Goal: Find contact information: Find contact information

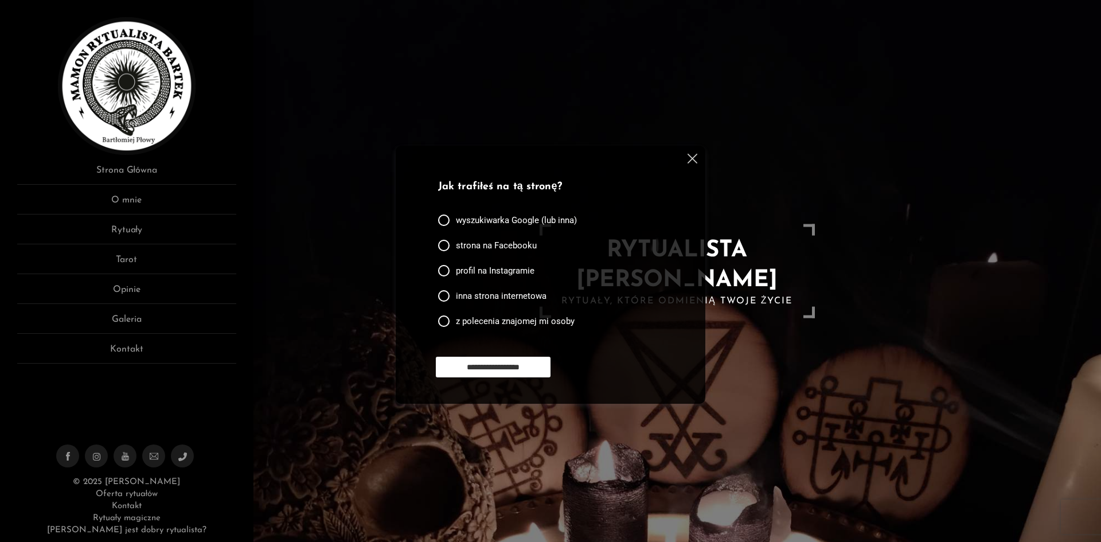
click at [692, 157] on img at bounding box center [693, 159] width 10 height 10
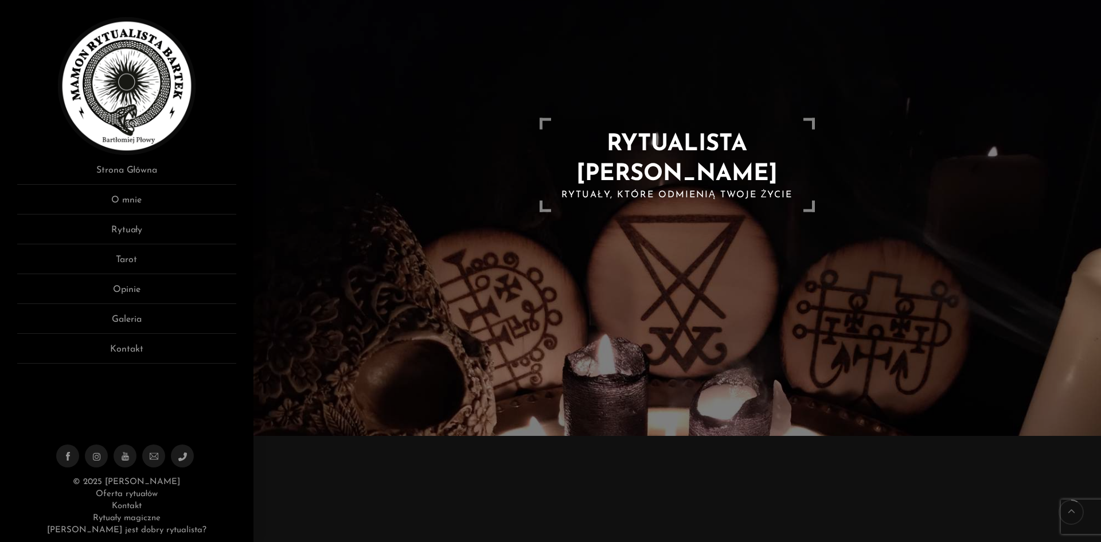
scroll to position [115, 0]
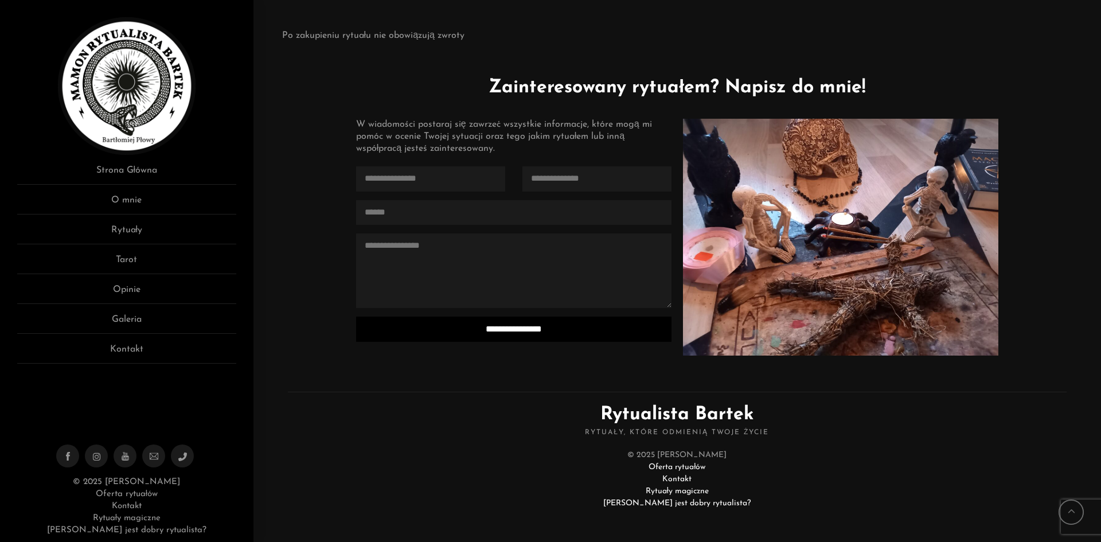
scroll to position [2769, 0]
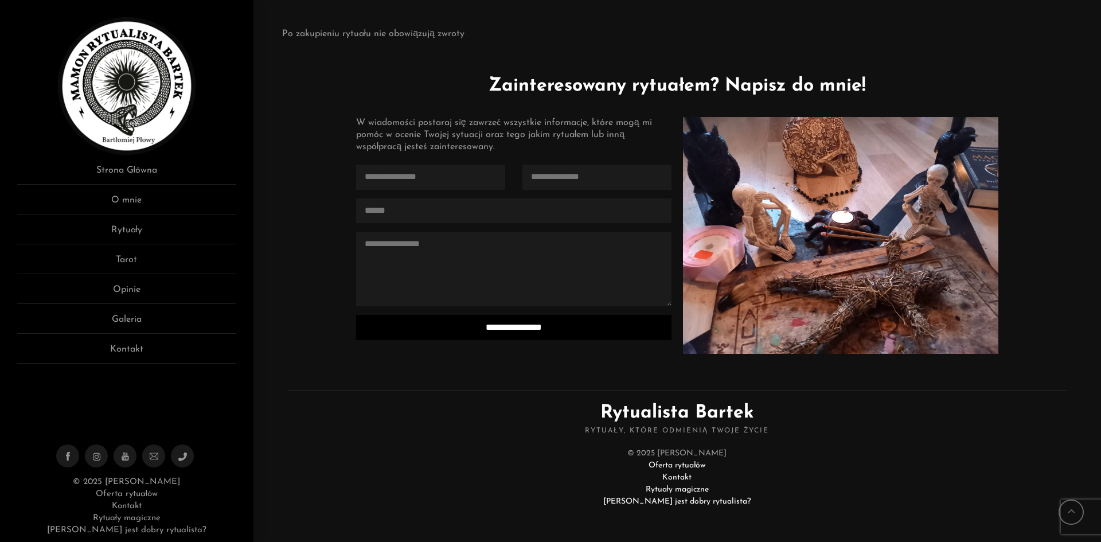
click at [687, 430] on span "Rytuały, które odmienią Twoje życie" at bounding box center [677, 431] width 779 height 9
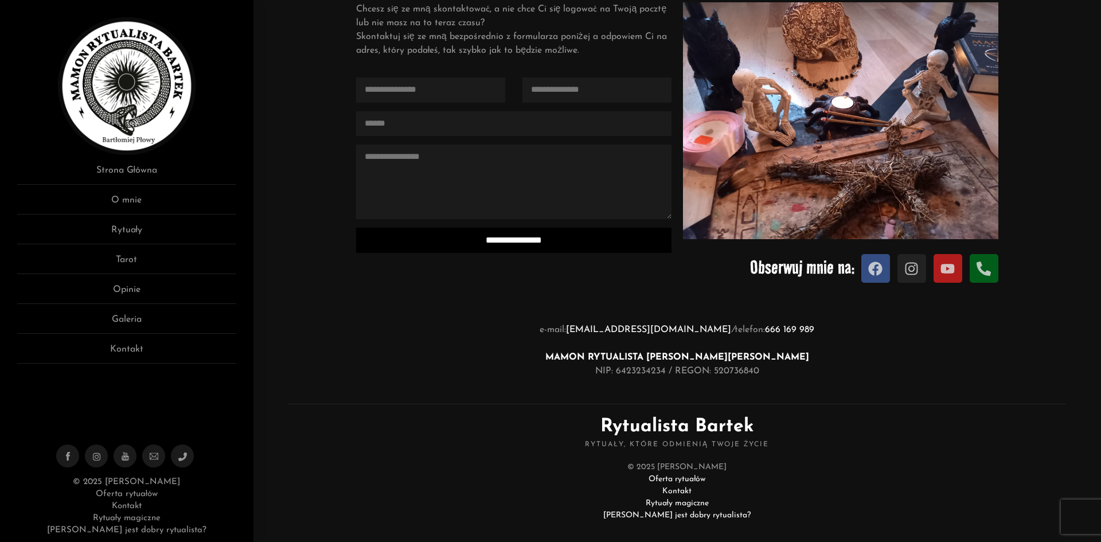
scroll to position [115, 0]
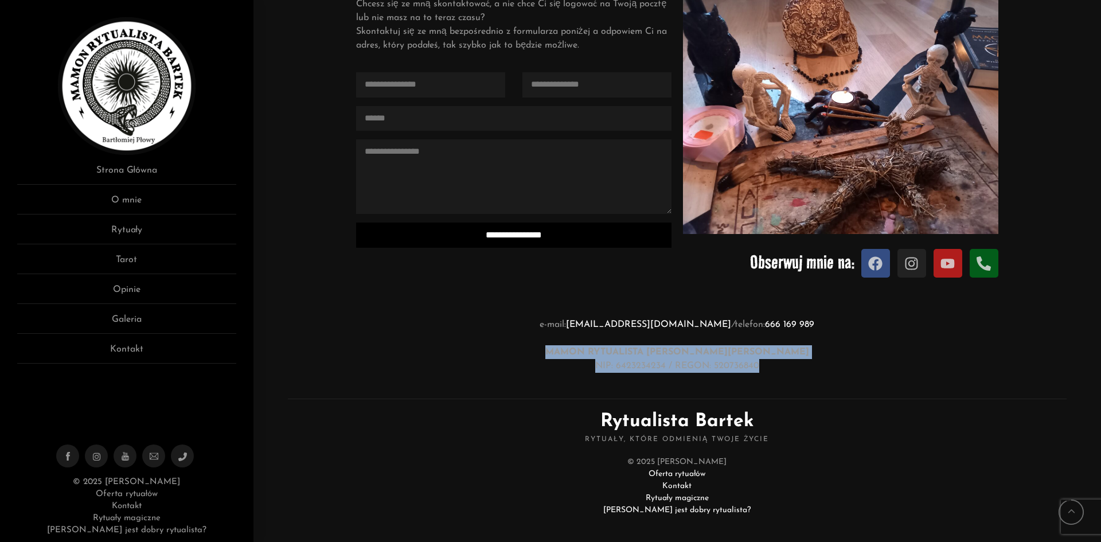
drag, startPoint x: 581, startPoint y: 353, endPoint x: 765, endPoint y: 368, distance: 184.7
click at [765, 368] on p "e-mail: malagmusmalachit@gmail.com / telefon: 666 169 989 MAMON RYTUALISTA BART…" at bounding box center [677, 345] width 802 height 55
copy p "MAMON RYTUALISTA BARTEK Bartłomiej Płowy NIP: 6423234234 / REGON: 520736840"
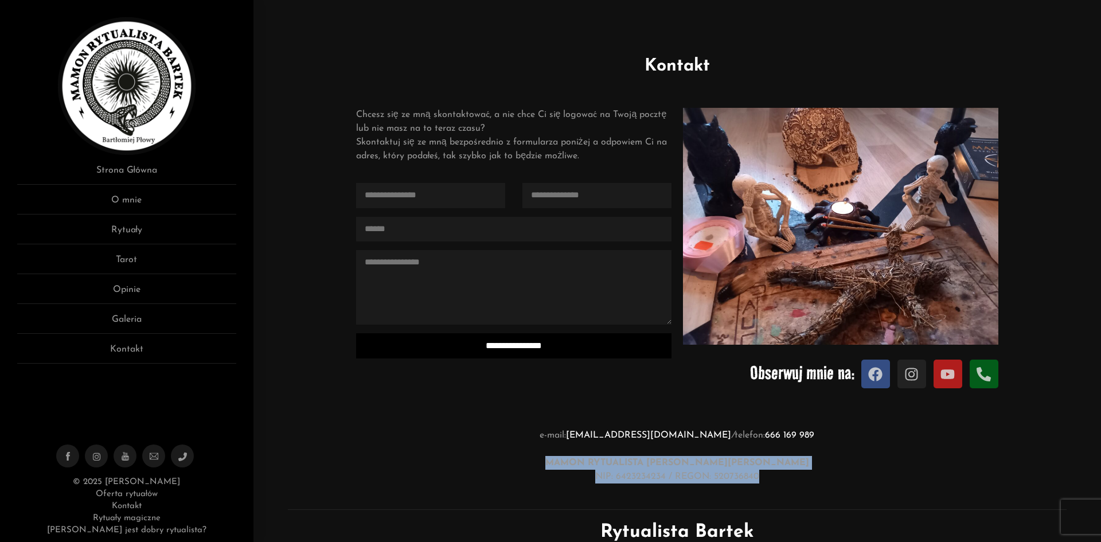
scroll to position [0, 0]
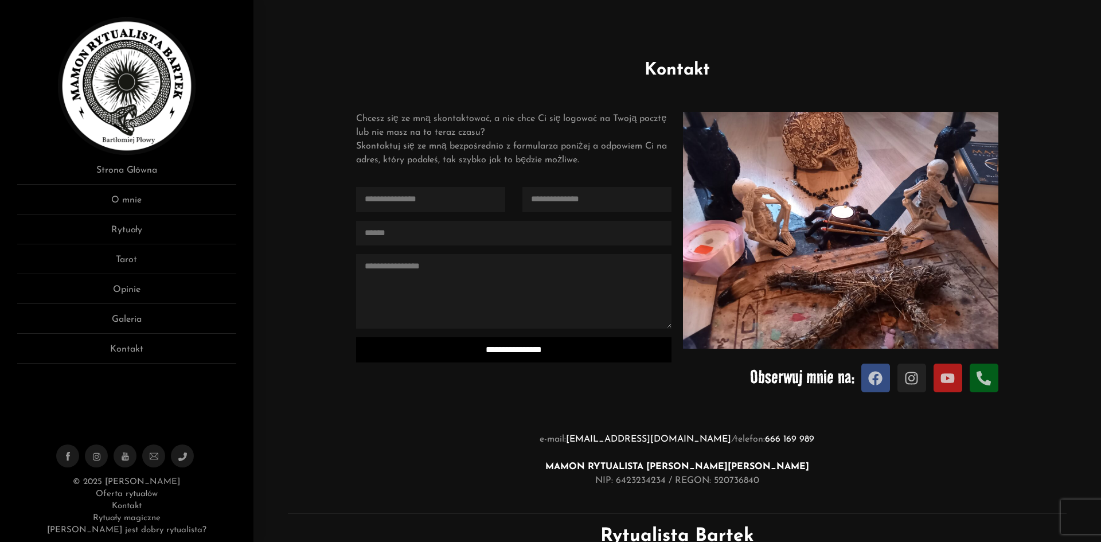
click at [348, 442] on p "e-mail: malagmusmalachit@gmail.com / telefon: 666 169 989 MAMON RYTUALISTA BART…" at bounding box center [677, 459] width 802 height 55
